Goal: Book appointment/travel/reservation

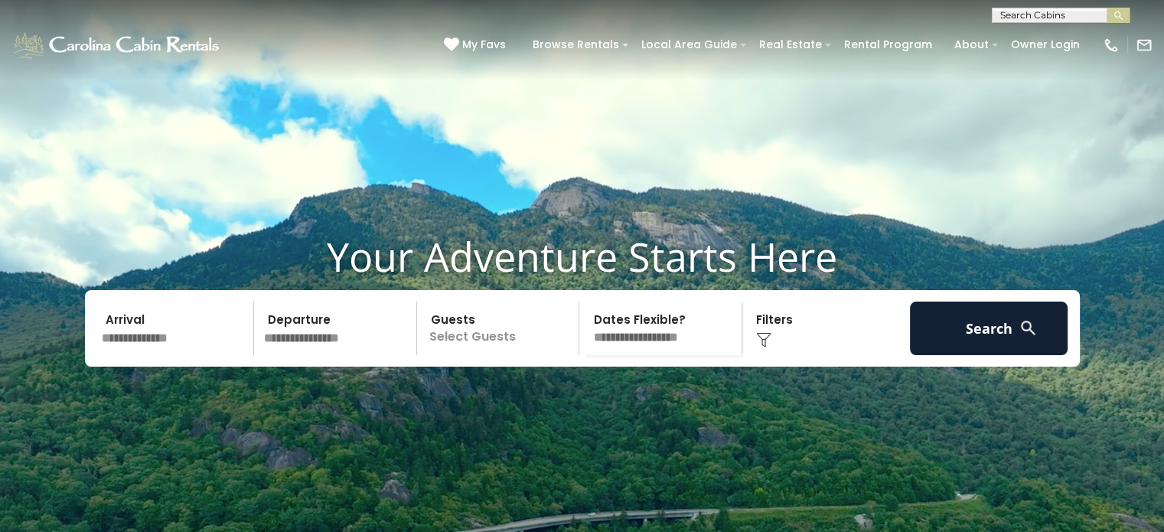
click at [171, 355] on input "text" at bounding box center [175, 328] width 158 height 54
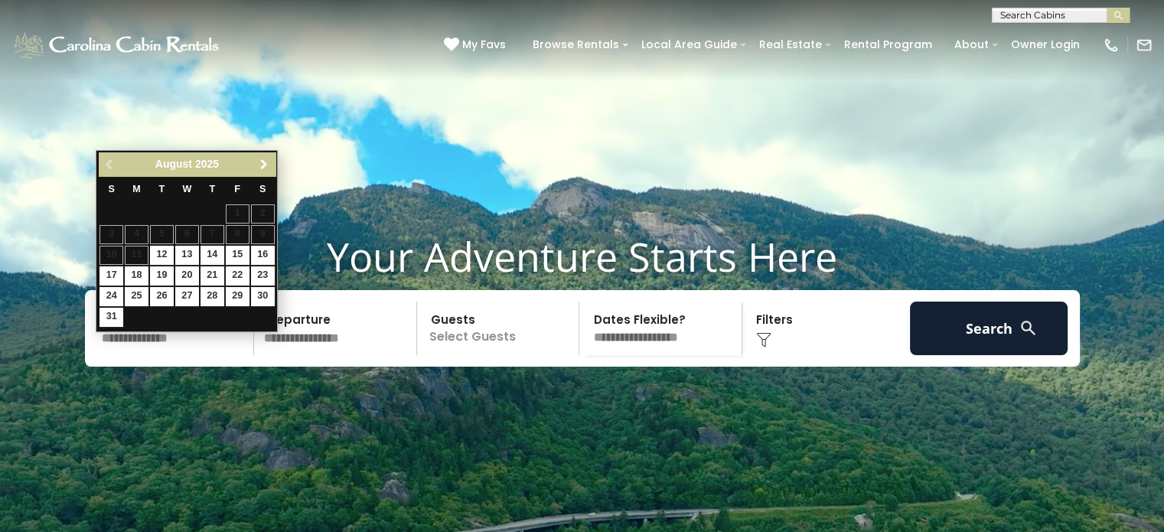
click at [258, 164] on span "Next" at bounding box center [264, 164] width 12 height 12
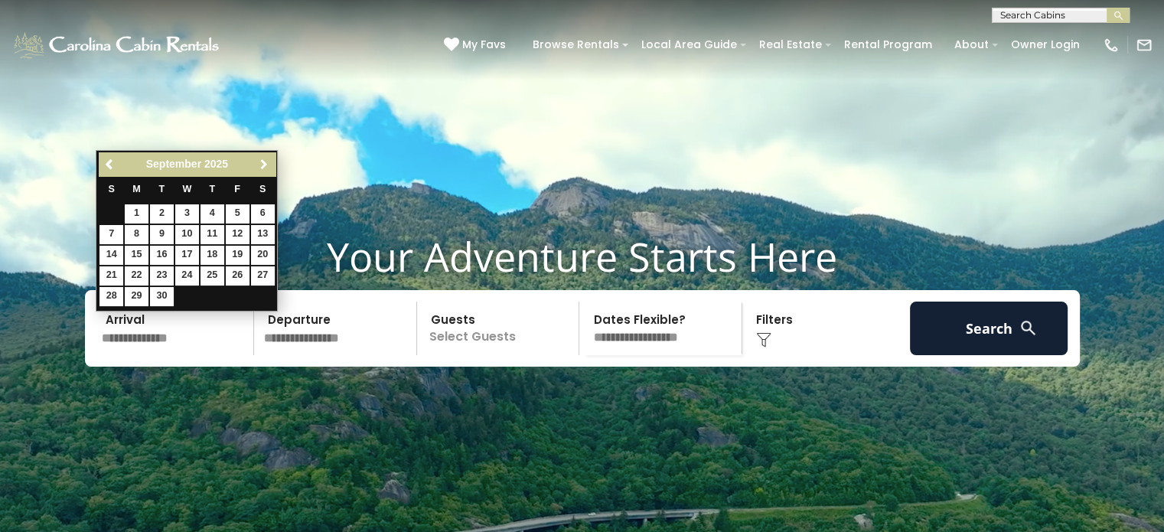
click at [258, 164] on span "Next" at bounding box center [264, 164] width 12 height 12
click at [212, 229] on link "9" at bounding box center [212, 234] width 24 height 19
type input "*******"
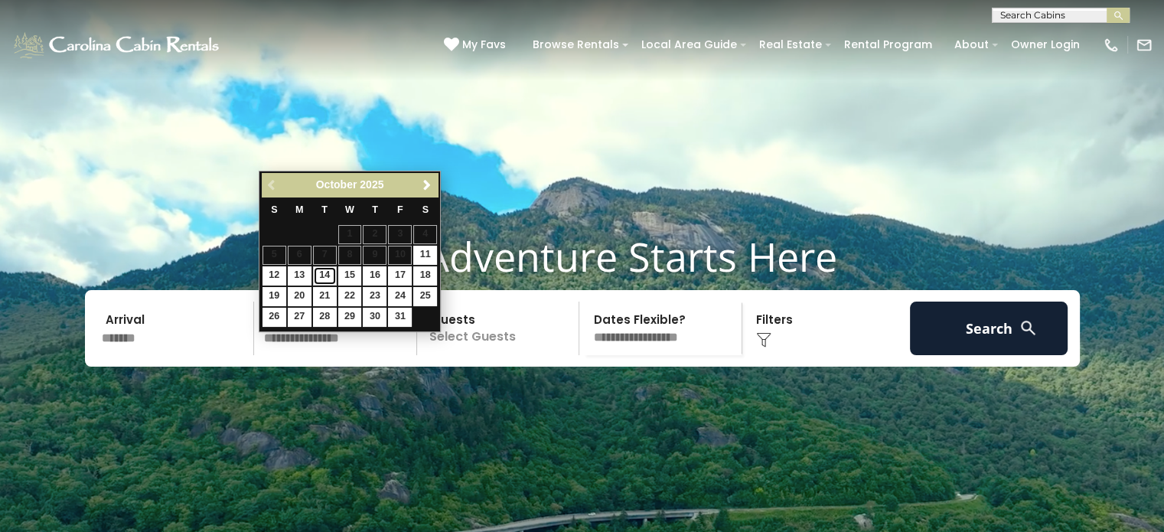
click at [321, 275] on link "14" at bounding box center [325, 275] width 24 height 19
type input "********"
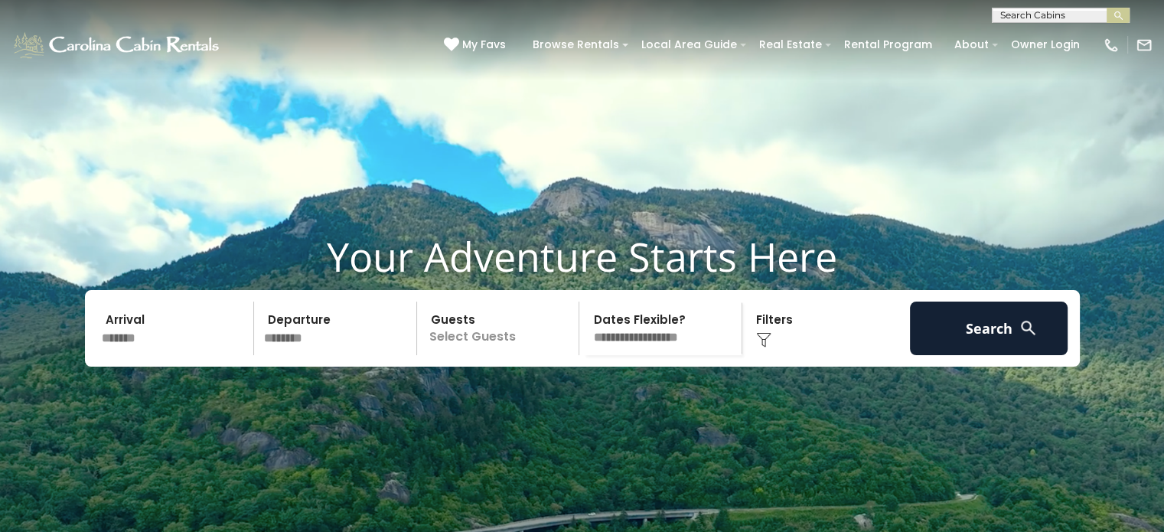
click at [456, 355] on p "Select Guests" at bounding box center [501, 328] width 158 height 54
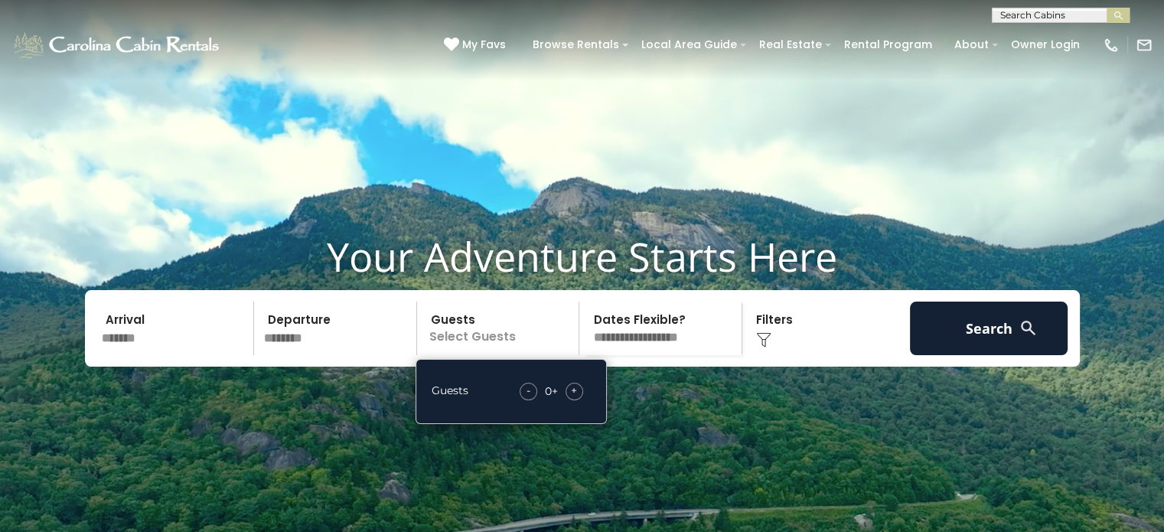
click at [574, 398] on span "+" at bounding box center [574, 390] width 6 height 15
click at [575, 398] on span "+" at bounding box center [574, 390] width 6 height 15
click at [576, 398] on span "+" at bounding box center [574, 390] width 6 height 15
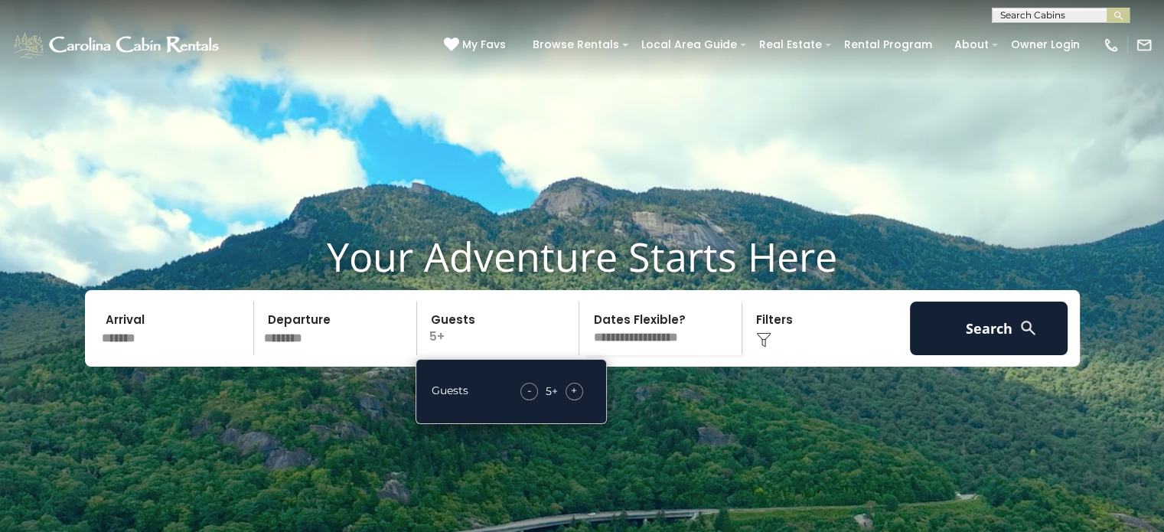
click at [578, 400] on div "+" at bounding box center [574, 392] width 18 height 18
click at [764, 355] on div "Click to Choose" at bounding box center [826, 328] width 158 height 54
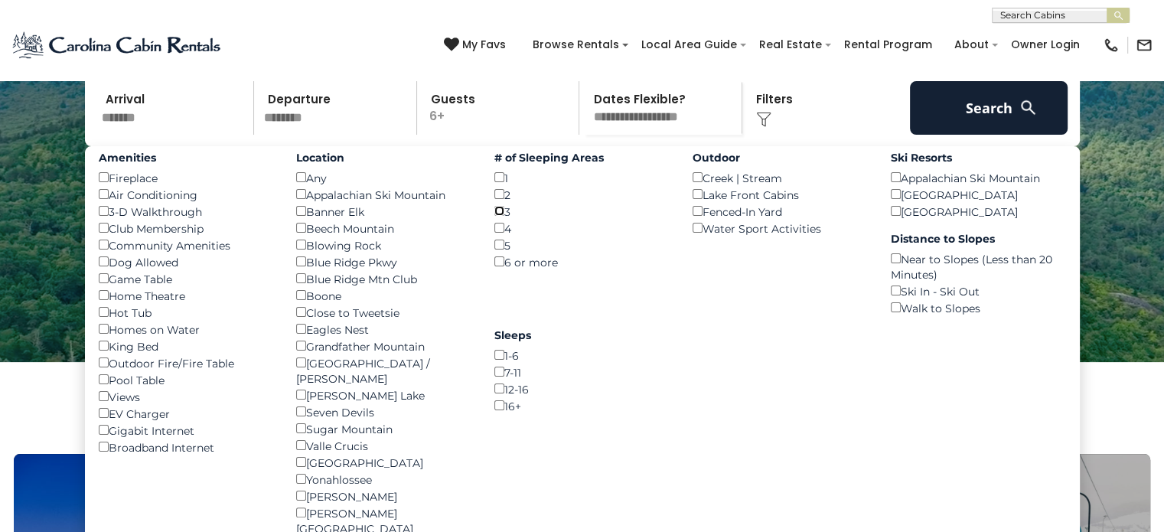
scroll to position [230, 0]
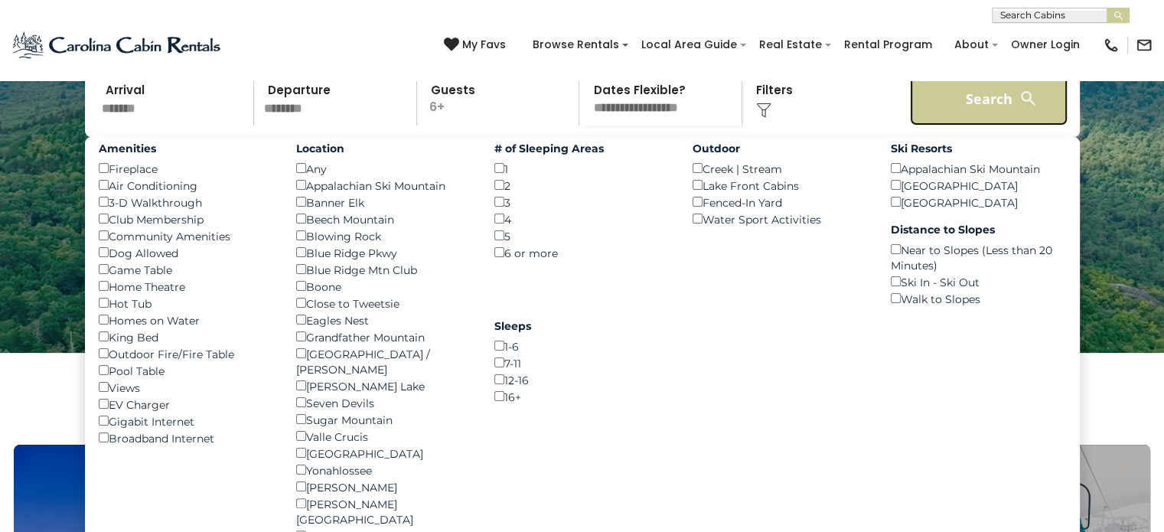
click at [969, 122] on button "Search" at bounding box center [989, 99] width 158 height 54
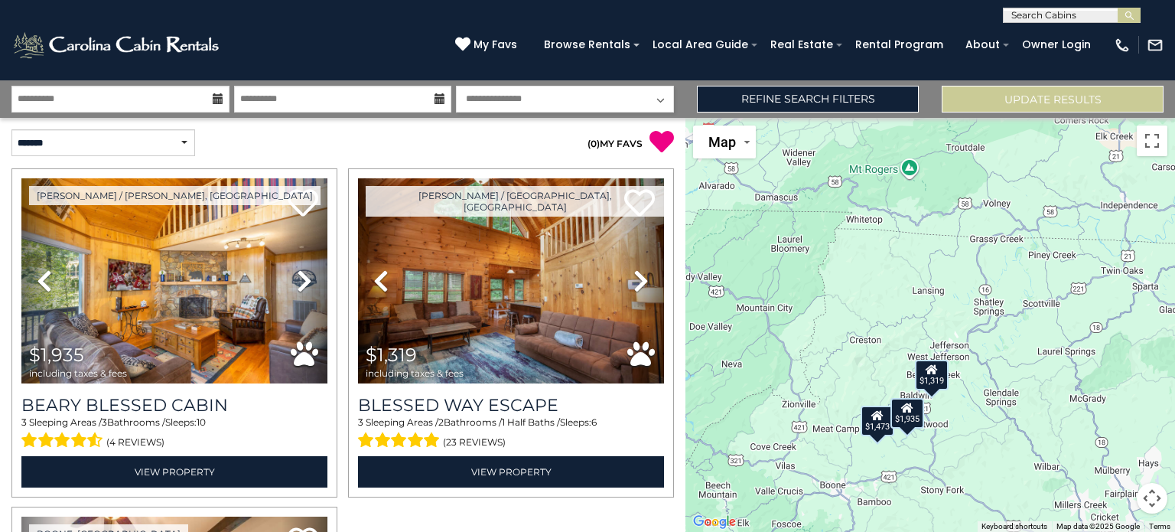
drag, startPoint x: 1056, startPoint y: 191, endPoint x: 859, endPoint y: 381, distance: 273.8
click at [859, 381] on div "$1,935 $1,319 $1,473" at bounding box center [931, 325] width 490 height 414
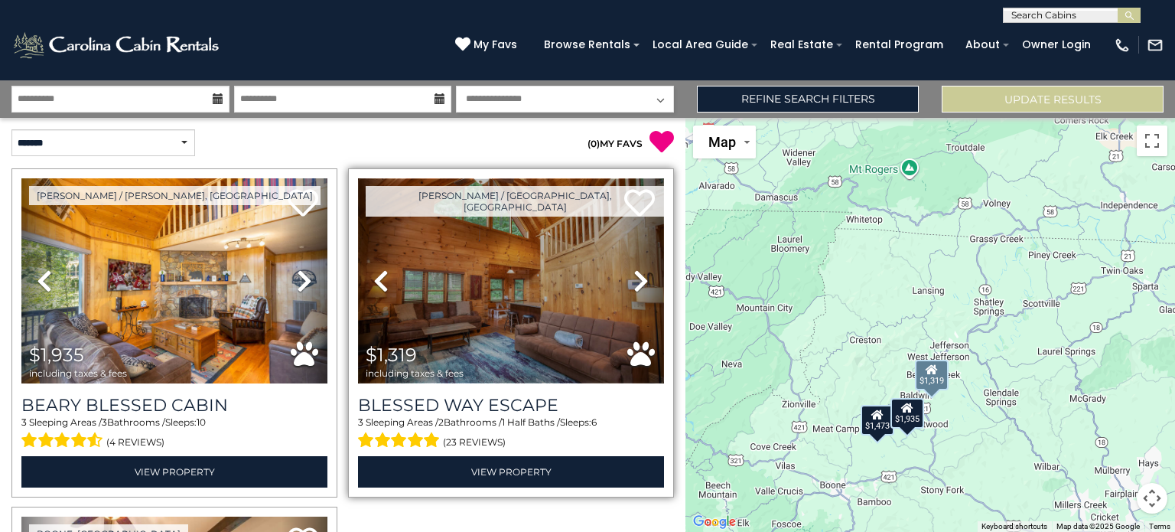
click at [494, 297] on img at bounding box center [511, 280] width 306 height 205
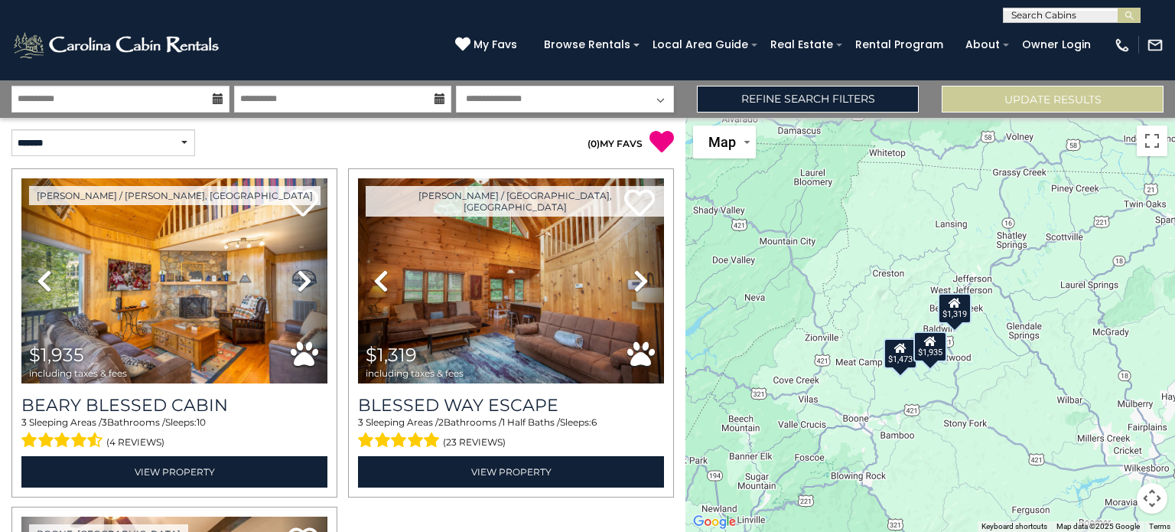
drag, startPoint x: 948, startPoint y: 411, endPoint x: 974, endPoint y: 343, distance: 72.9
click at [974, 343] on div "$1,935 $1,319 $1,473" at bounding box center [931, 325] width 490 height 414
click at [1002, 354] on div "$1,935 $1,319 $1,473" at bounding box center [931, 325] width 490 height 414
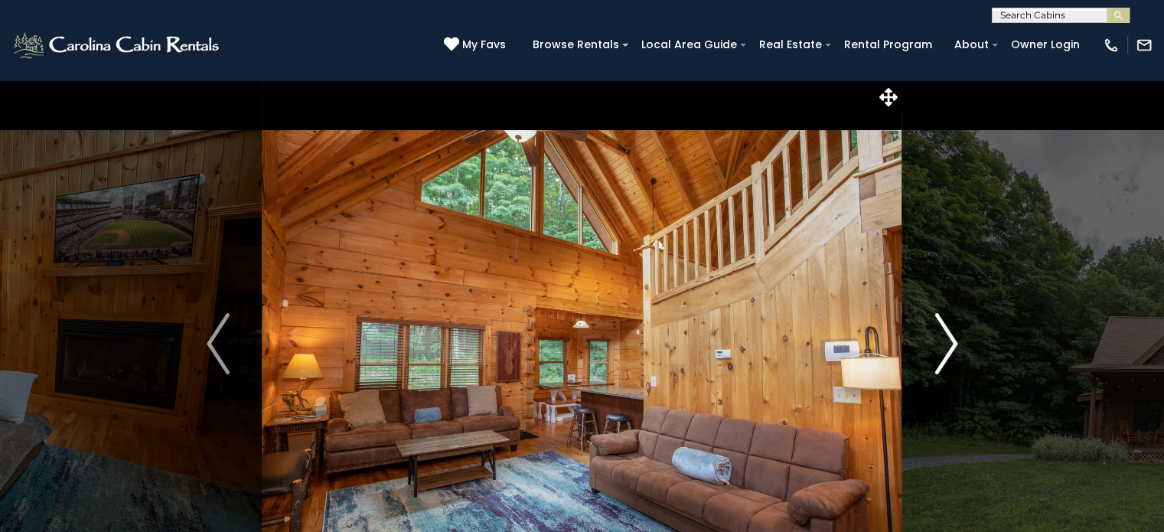
click at [949, 337] on img "Next" at bounding box center [945, 343] width 23 height 61
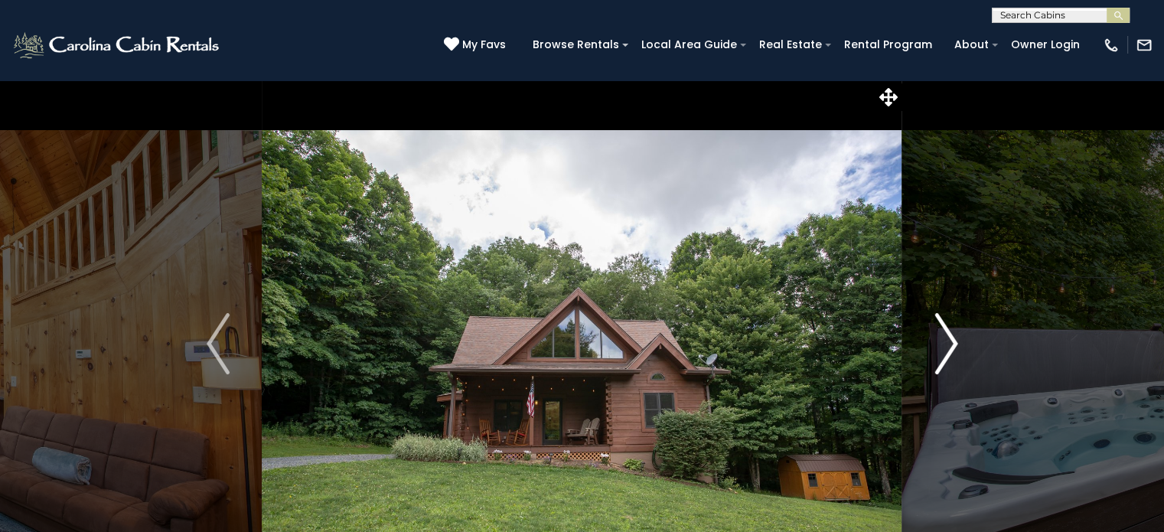
click at [950, 337] on img "Next" at bounding box center [945, 343] width 23 height 61
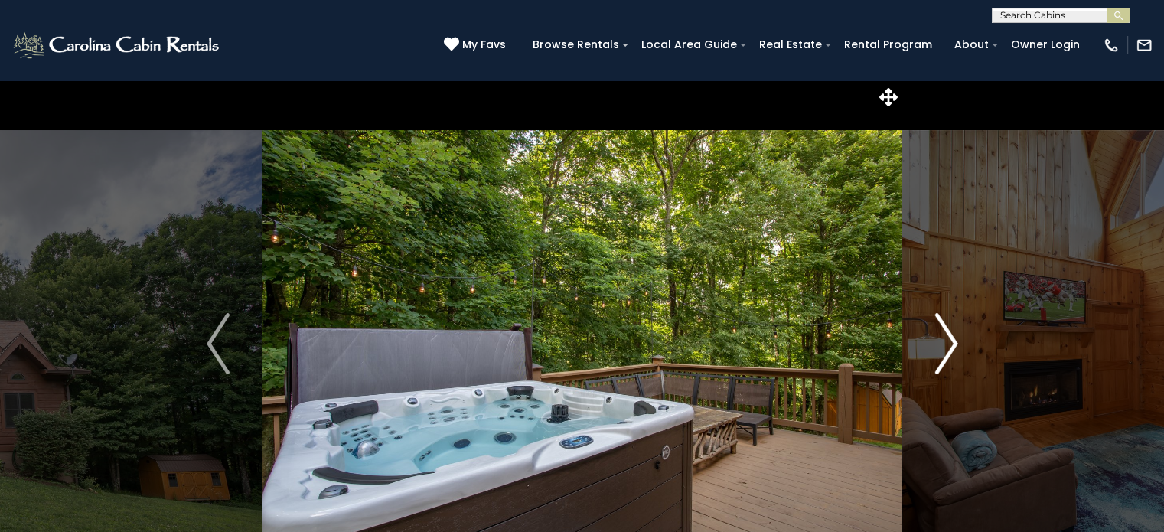
click at [950, 337] on img "Next" at bounding box center [945, 343] width 23 height 61
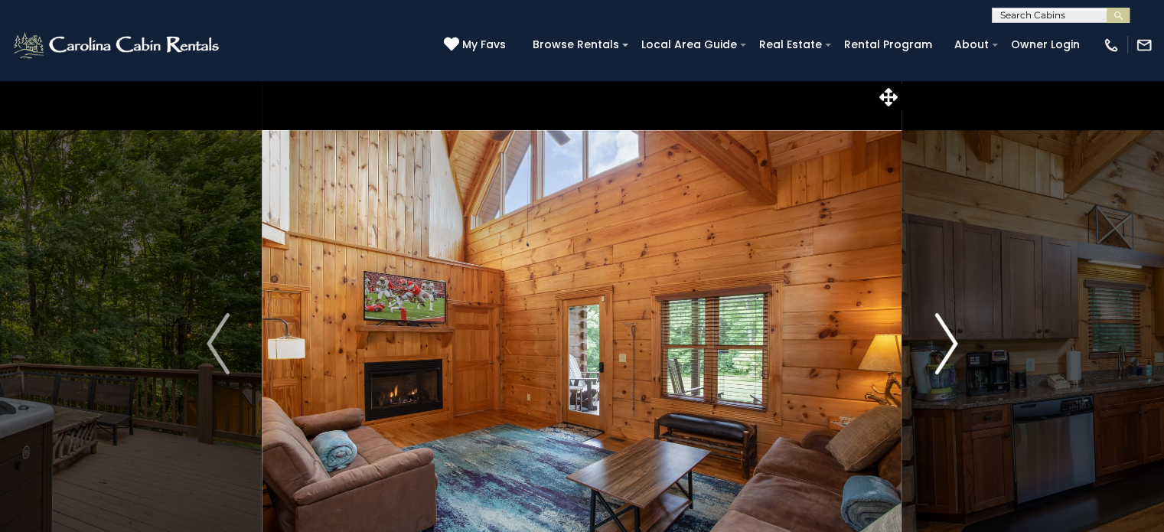
click at [950, 337] on img "Next" at bounding box center [945, 343] width 23 height 61
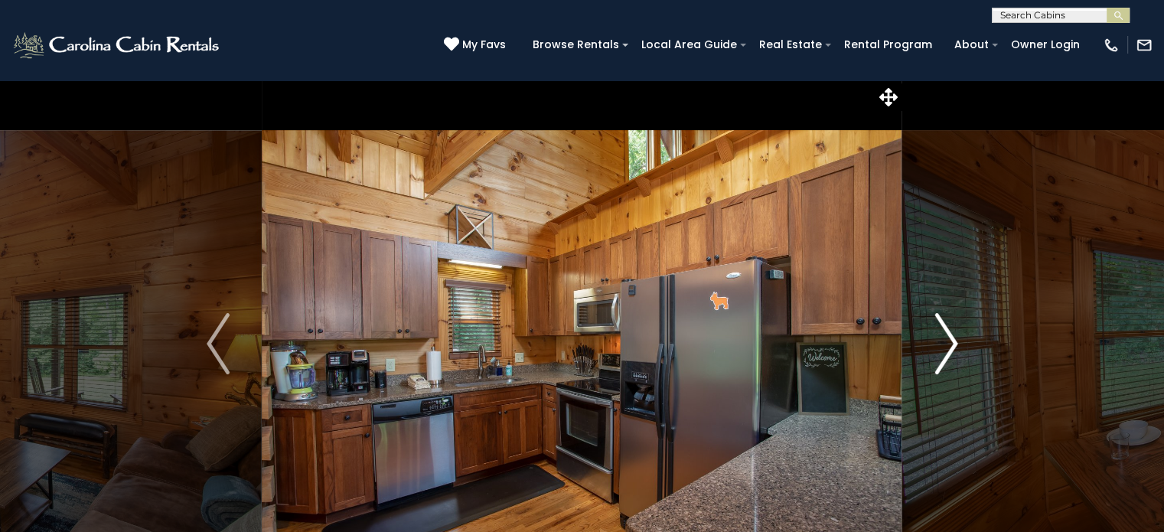
click at [950, 337] on img "Next" at bounding box center [945, 343] width 23 height 61
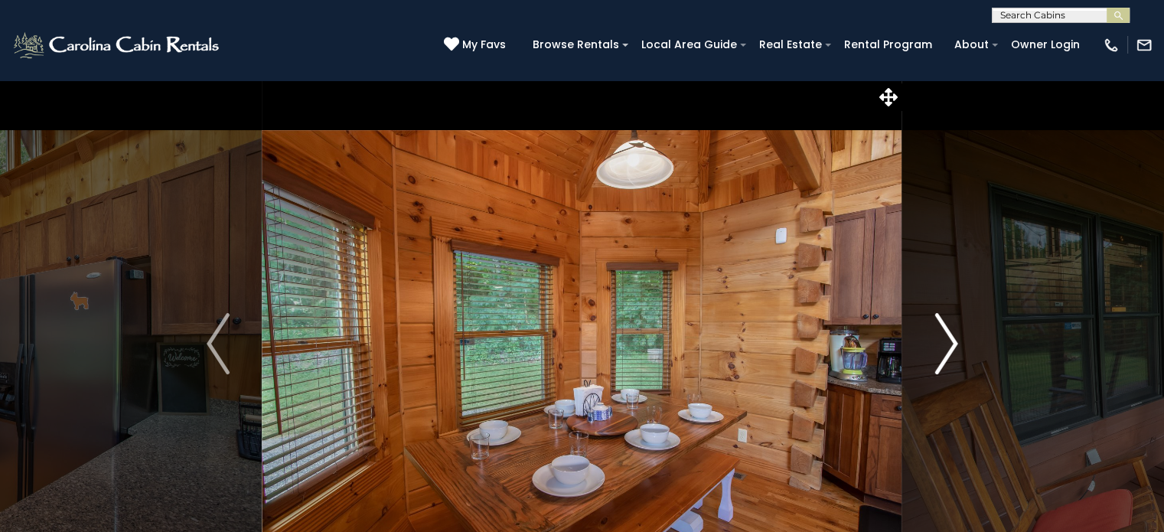
click at [950, 337] on img "Next" at bounding box center [945, 343] width 23 height 61
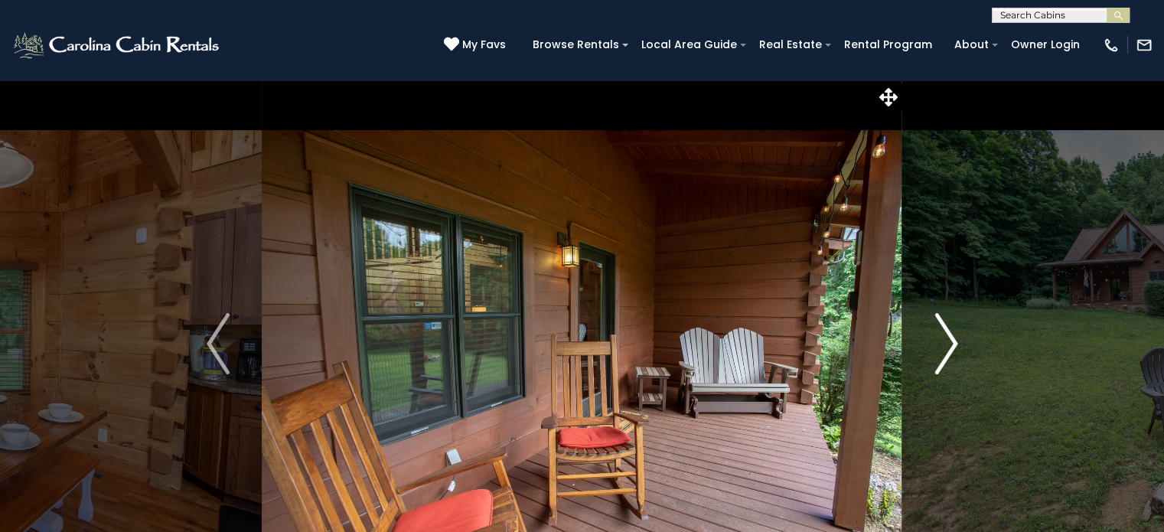
click at [950, 337] on img "Next" at bounding box center [945, 343] width 23 height 61
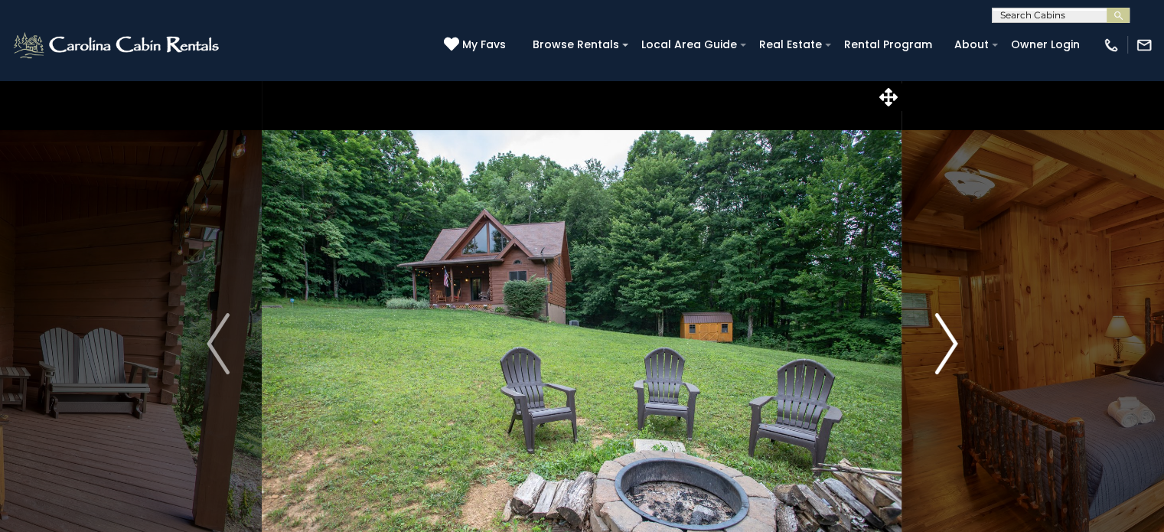
click at [946, 337] on img "Next" at bounding box center [945, 343] width 23 height 61
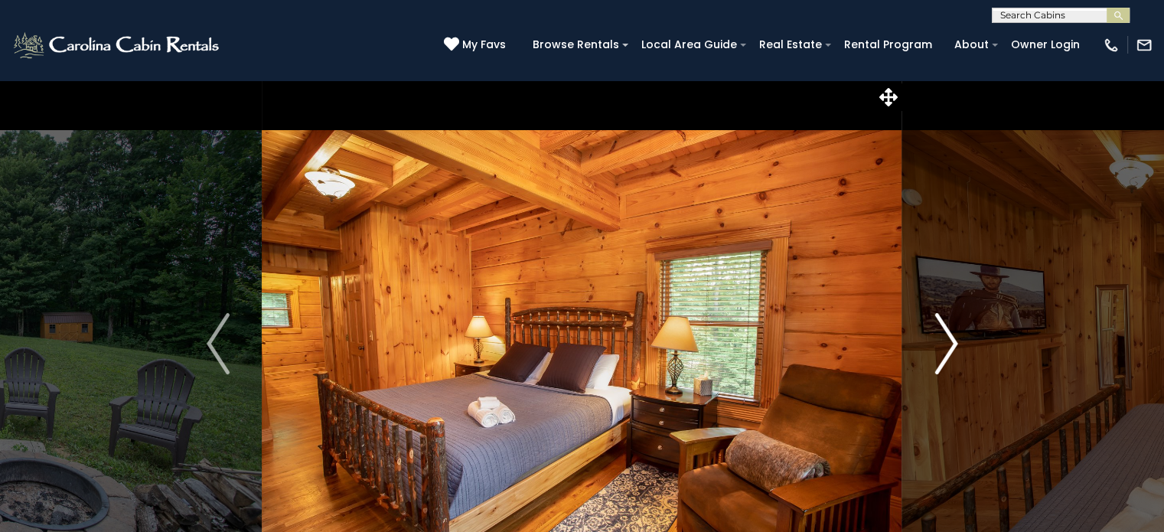
click at [946, 337] on img "Next" at bounding box center [945, 343] width 23 height 61
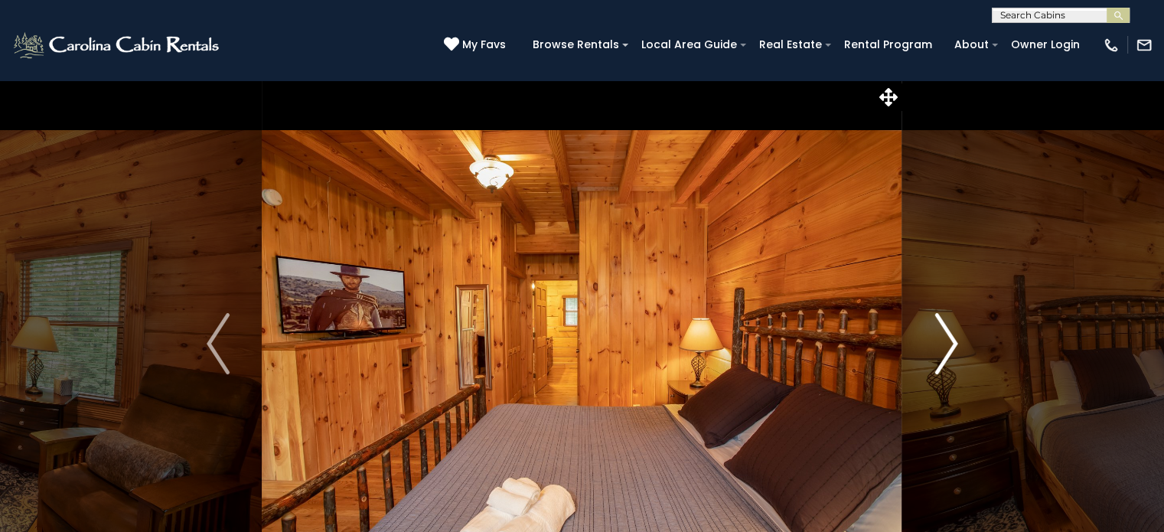
click at [946, 337] on img "Next" at bounding box center [945, 343] width 23 height 61
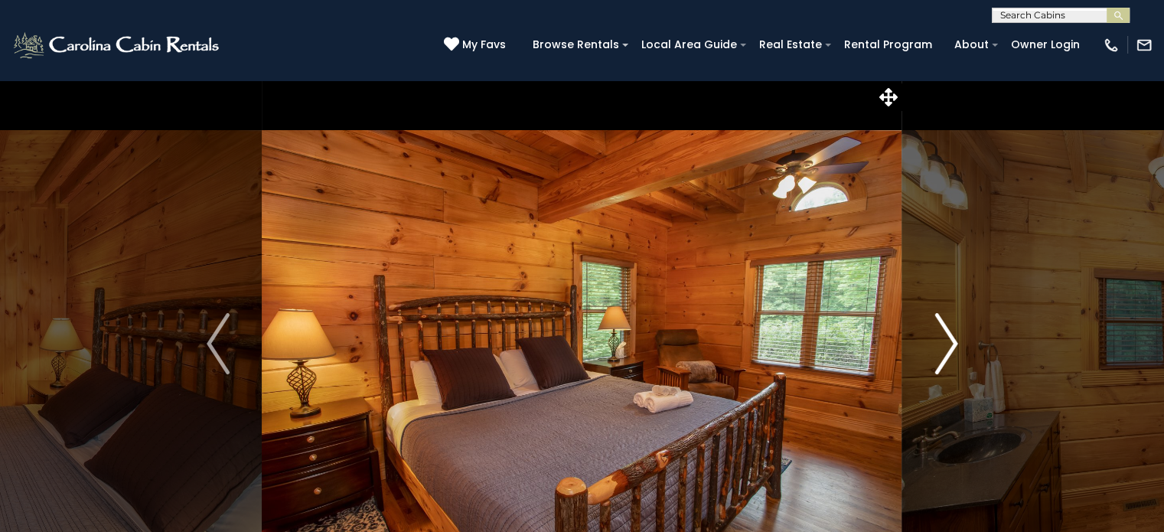
click at [946, 337] on img "Next" at bounding box center [945, 343] width 23 height 61
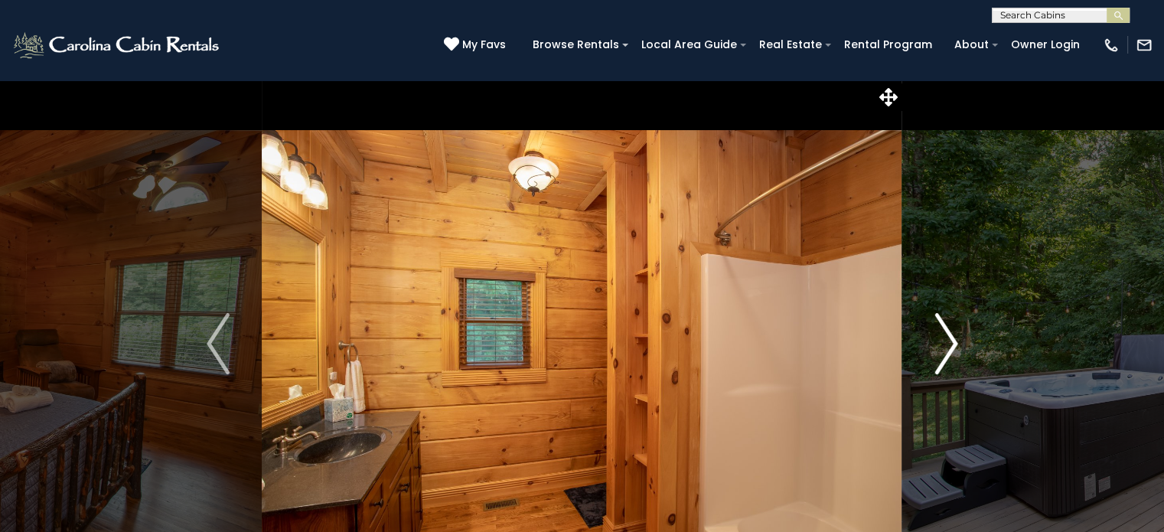
click at [946, 337] on img "Next" at bounding box center [945, 343] width 23 height 61
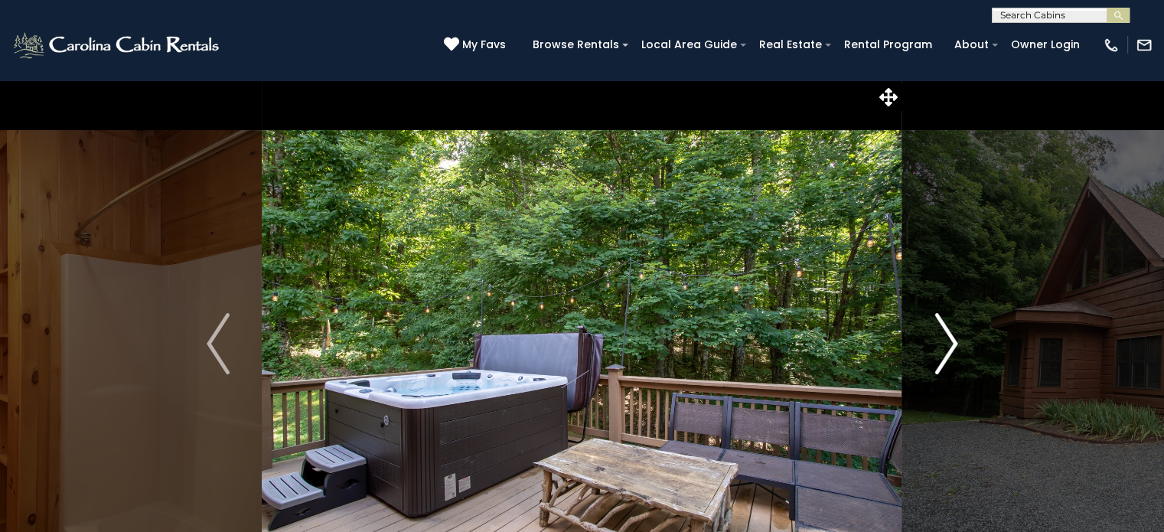
click at [946, 337] on img "Next" at bounding box center [945, 343] width 23 height 61
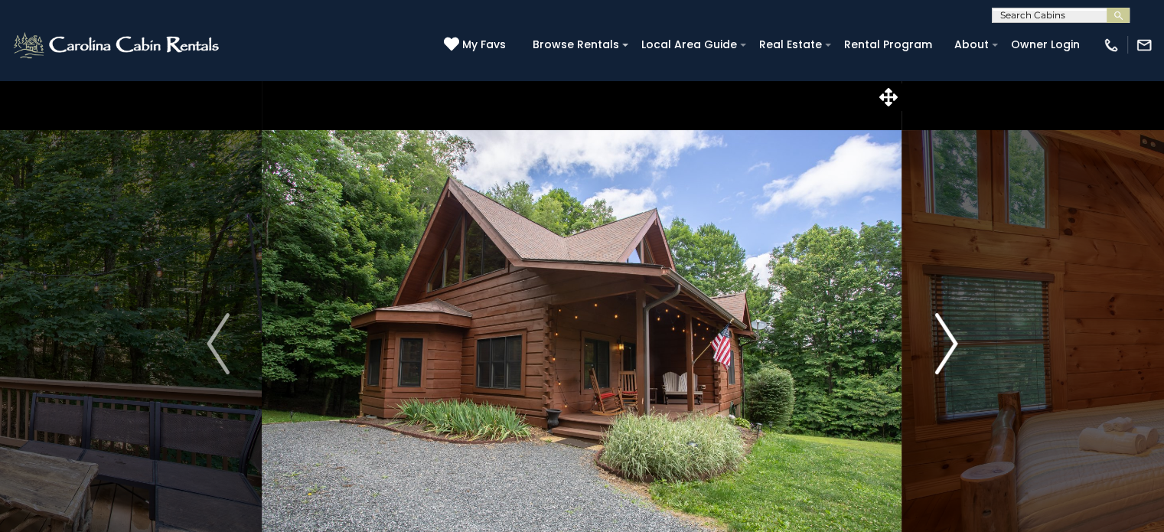
click at [946, 337] on img "Next" at bounding box center [945, 343] width 23 height 61
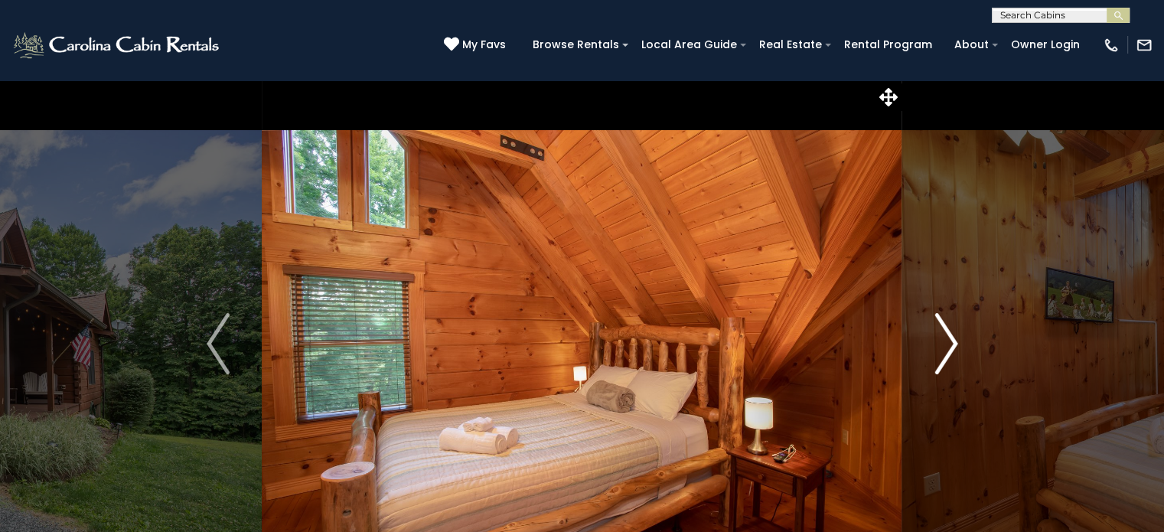
click at [946, 337] on img "Next" at bounding box center [945, 343] width 23 height 61
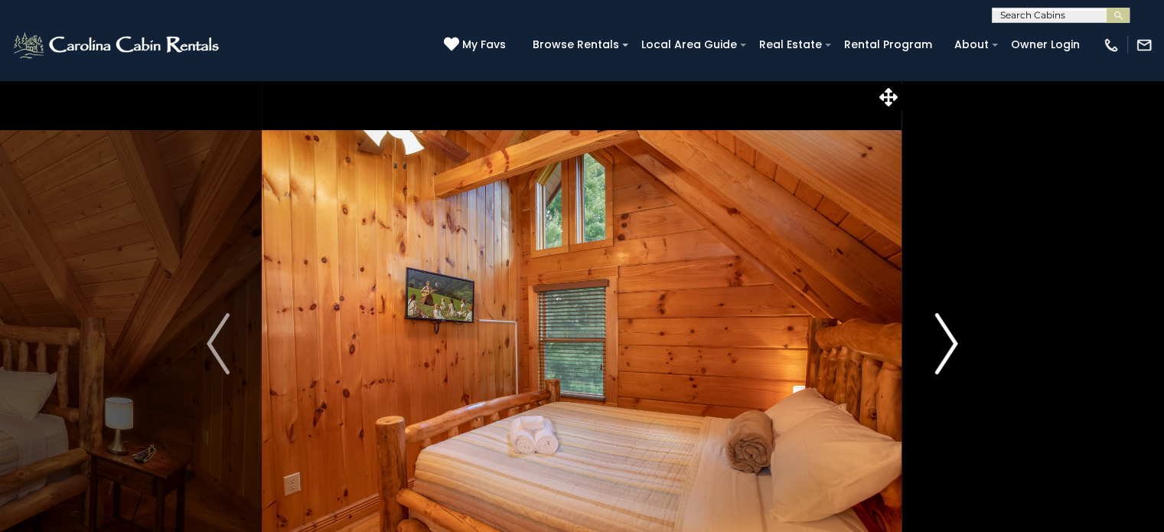
click at [946, 337] on img "Next" at bounding box center [945, 343] width 23 height 61
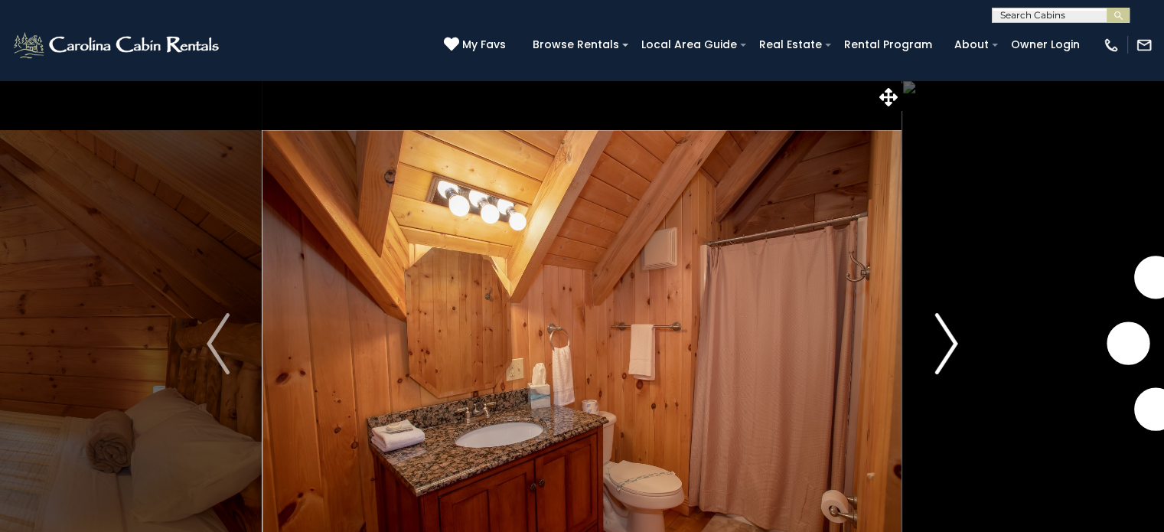
click at [946, 337] on img "Next" at bounding box center [945, 343] width 23 height 61
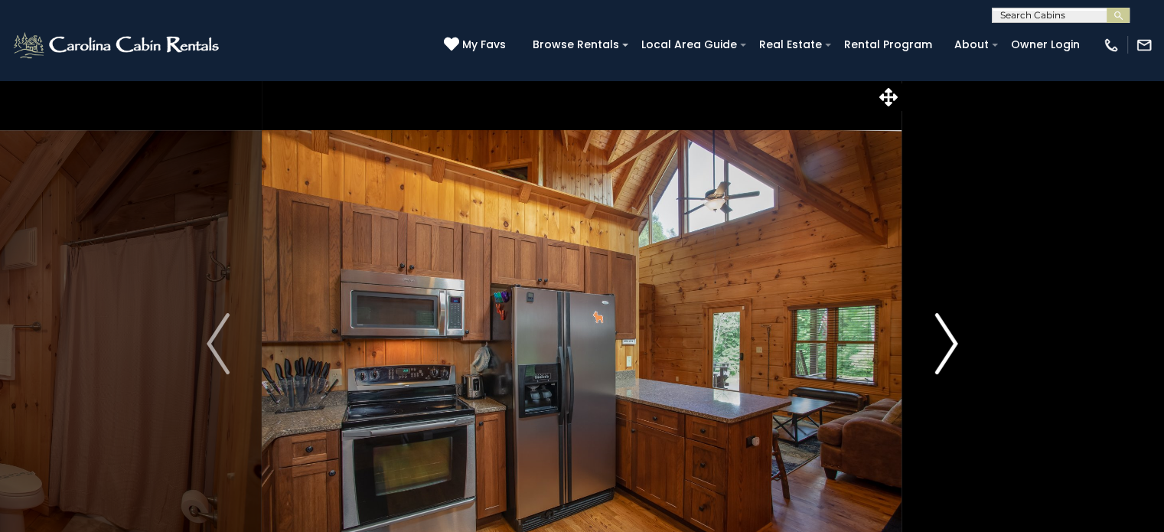
click at [946, 337] on img "Next" at bounding box center [945, 343] width 23 height 61
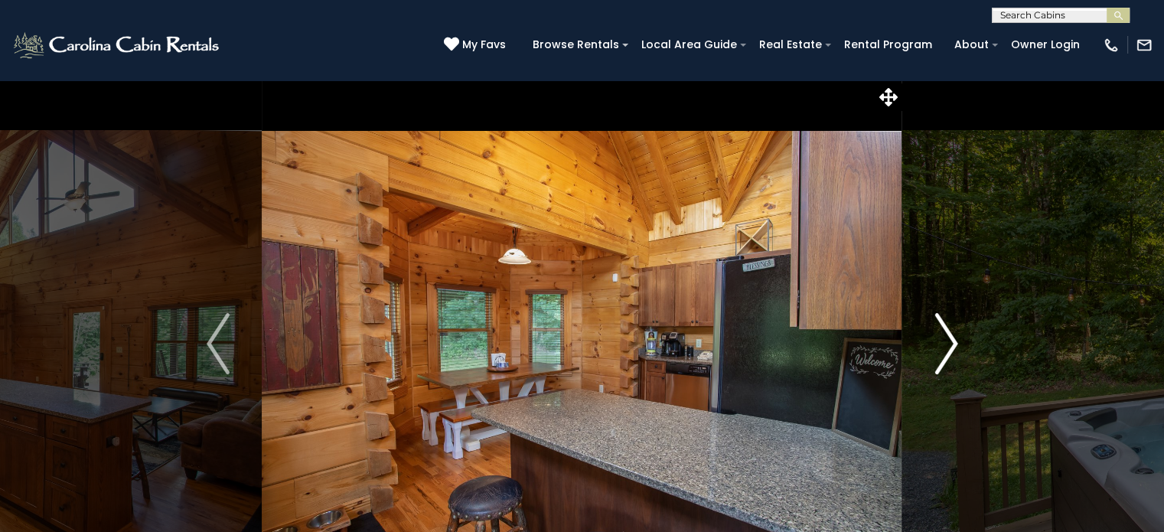
click at [946, 337] on img "Next" at bounding box center [945, 343] width 23 height 61
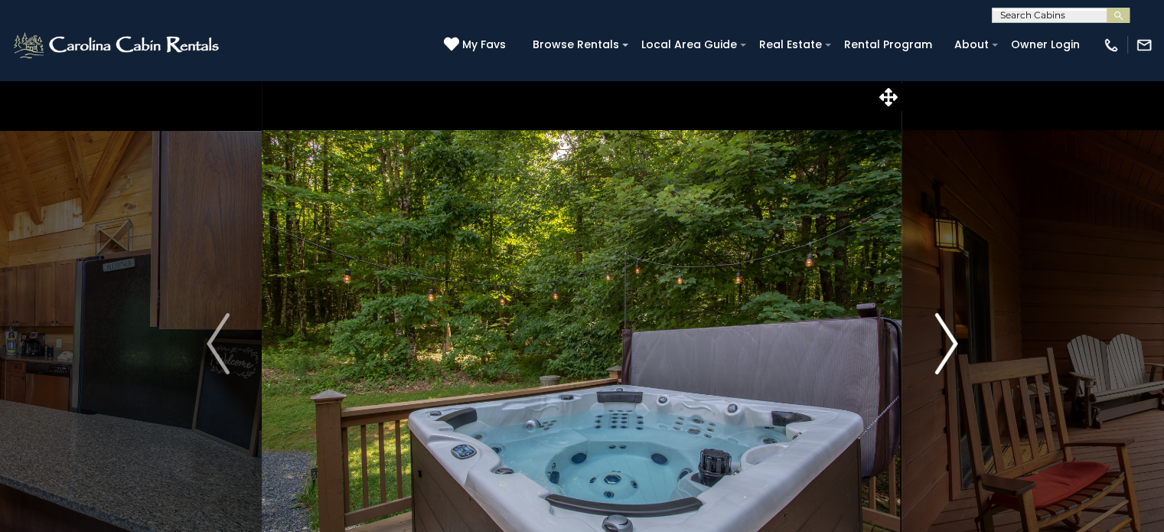
click at [946, 337] on img "Next" at bounding box center [945, 343] width 23 height 61
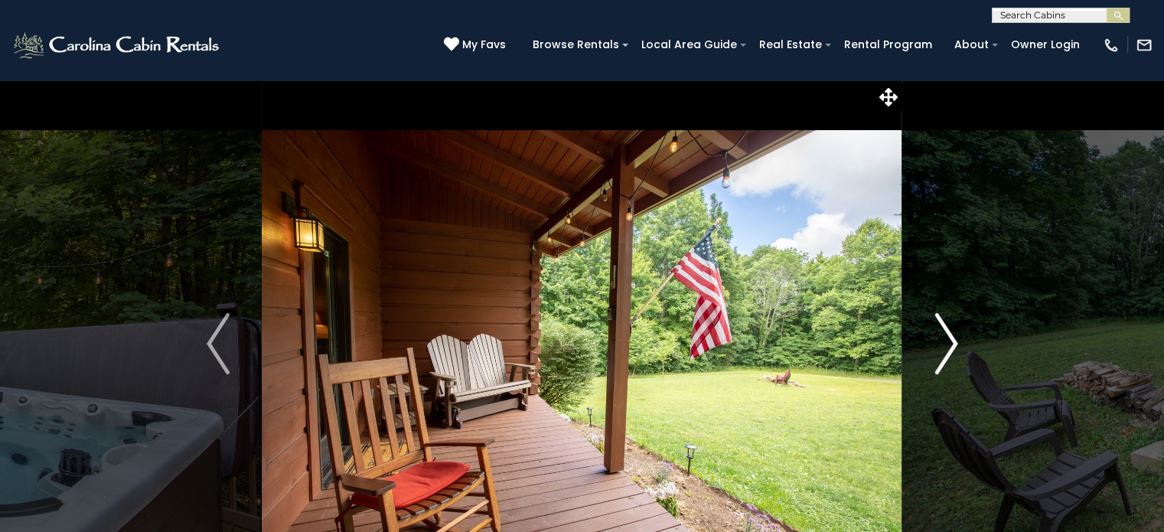
click at [946, 337] on img "Next" at bounding box center [945, 343] width 23 height 61
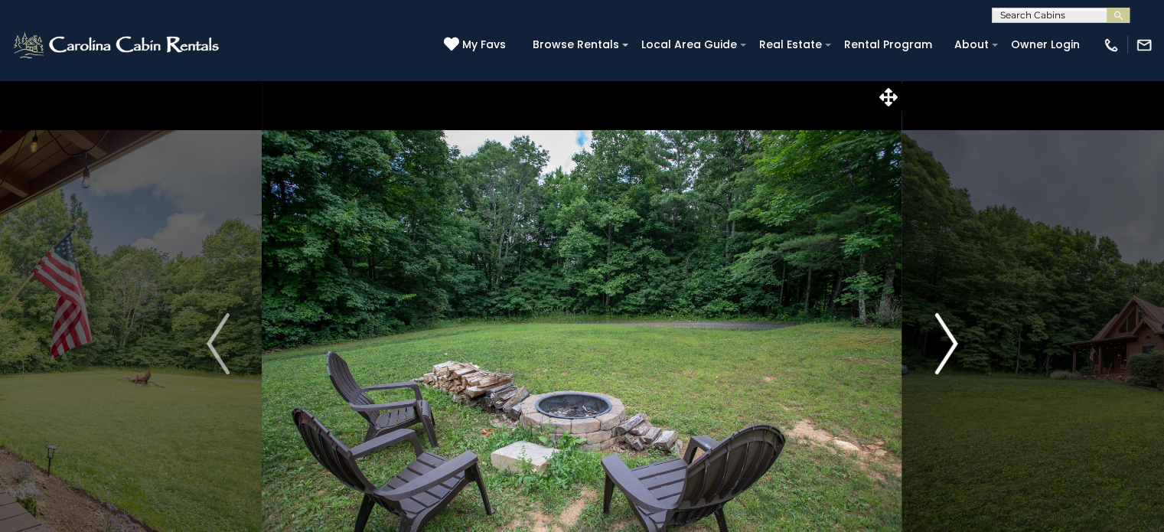
click at [946, 337] on img "Next" at bounding box center [945, 343] width 23 height 61
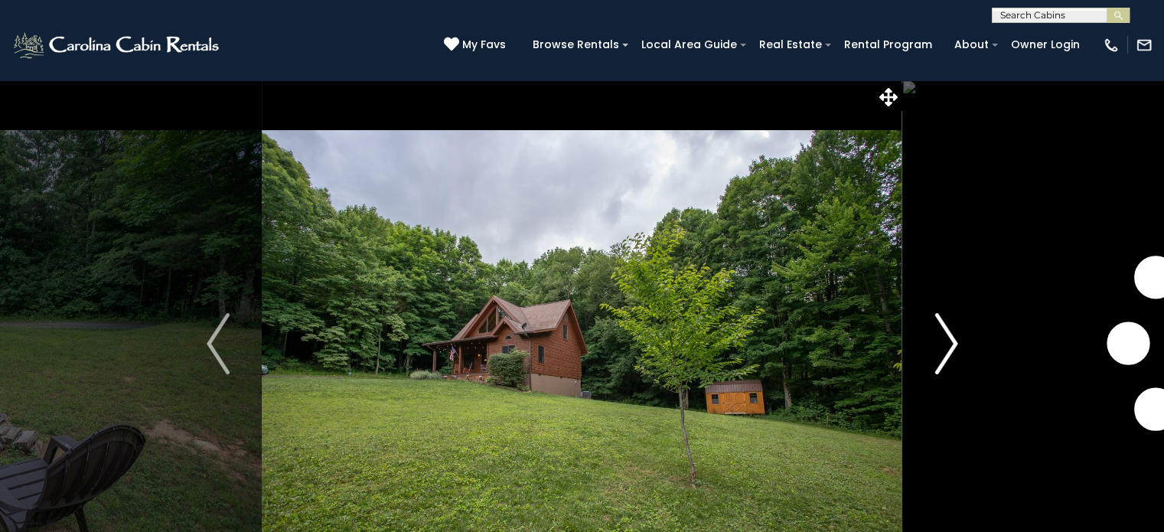
click at [946, 337] on img "Next" at bounding box center [945, 343] width 23 height 61
